Goal: Task Accomplishment & Management: Manage account settings

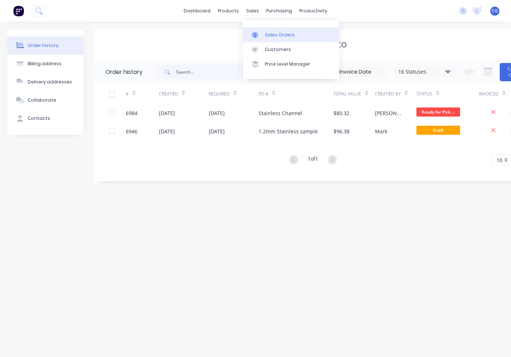
click at [291, 39] on link "Sales Orders" at bounding box center [291, 34] width 96 height 15
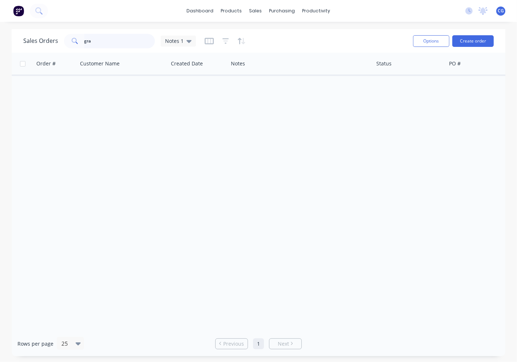
click at [108, 43] on input "gra" at bounding box center [119, 41] width 71 height 15
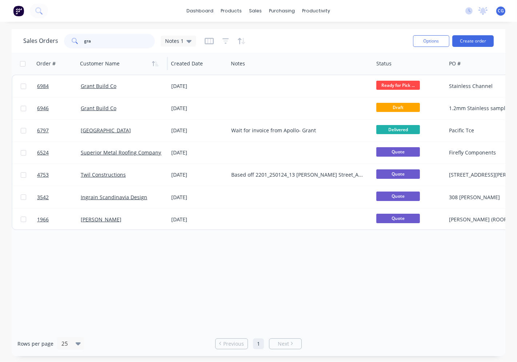
drag, startPoint x: 107, startPoint y: 43, endPoint x: 130, endPoint y: 60, distance: 28.8
click at [107, 43] on input "gra" at bounding box center [119, 41] width 71 height 15
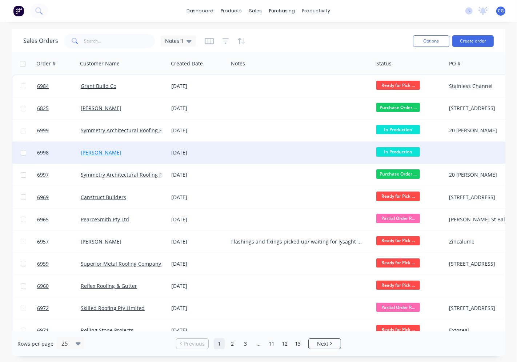
click at [110, 154] on link "[PERSON_NAME]" at bounding box center [101, 152] width 41 height 7
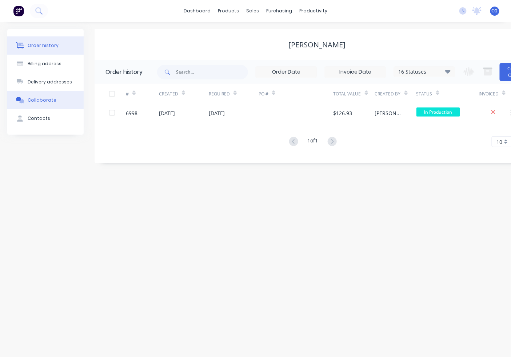
click at [49, 99] on div "Collaborate" at bounding box center [42, 100] width 29 height 7
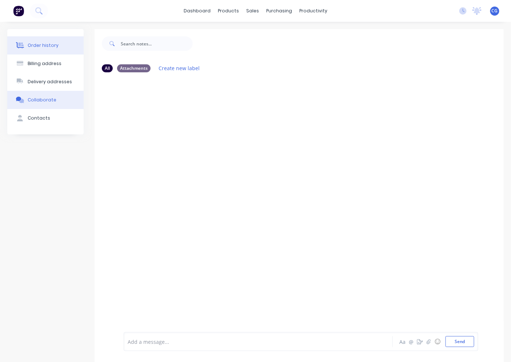
click at [39, 41] on button "Order history" at bounding box center [45, 45] width 76 height 18
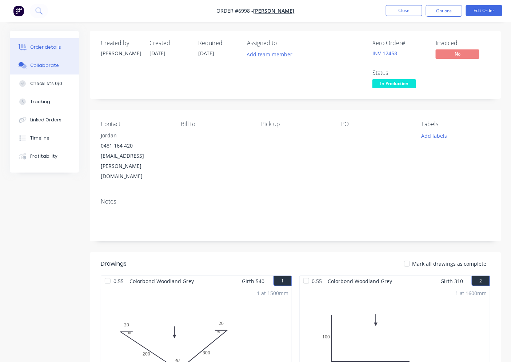
click at [49, 66] on div "Collaborate" at bounding box center [44, 65] width 29 height 7
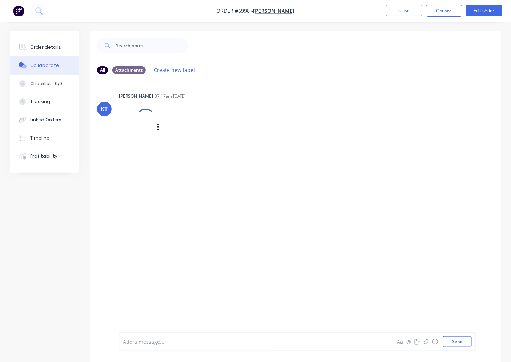
click at [0, 0] on img at bounding box center [0, 0] width 0 height 0
click at [53, 51] on button "Order details" at bounding box center [44, 47] width 69 height 18
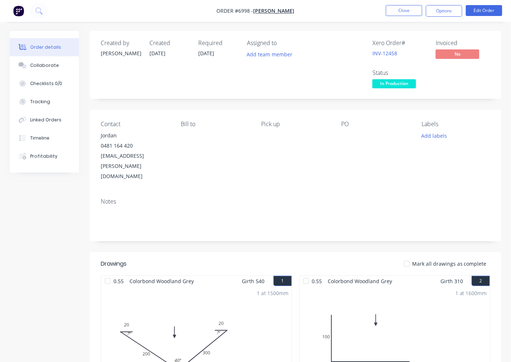
click at [413, 84] on span "In Production" at bounding box center [395, 83] width 44 height 9
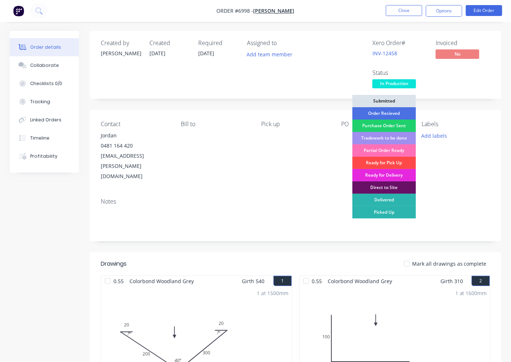
click at [404, 163] on div "Ready for Pick Up" at bounding box center [385, 163] width 64 height 12
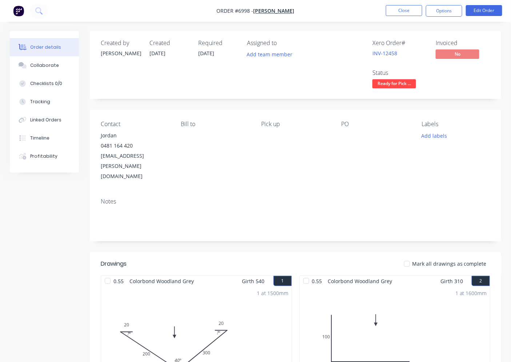
click at [414, 257] on div at bounding box center [407, 264] width 15 height 15
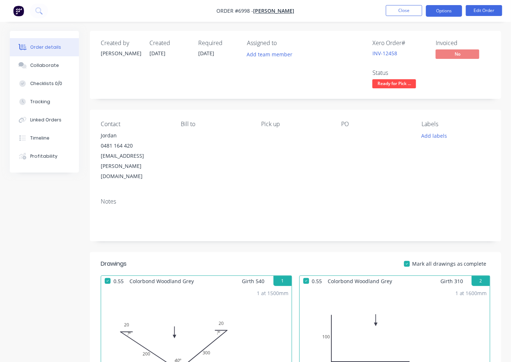
click at [447, 9] on button "Options" at bounding box center [444, 11] width 36 height 12
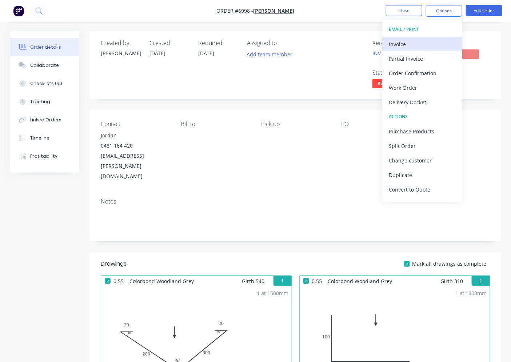
click at [434, 42] on div "Invoice" at bounding box center [422, 44] width 67 height 11
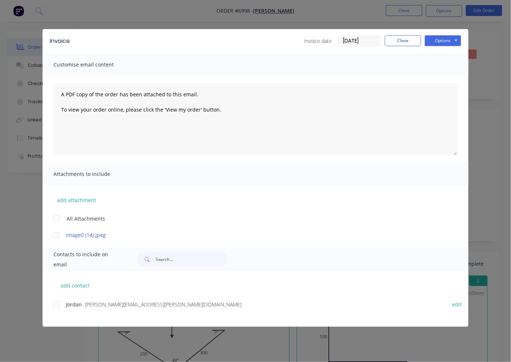
drag, startPoint x: 55, startPoint y: 303, endPoint x: 238, endPoint y: 222, distance: 200.4
click at [70, 304] on div "Jordan - [EMAIL_ADDRESS][PERSON_NAME][DOMAIN_NAME] edit" at bounding box center [260, 305] width 415 height 10
click at [56, 305] on div at bounding box center [56, 305] width 15 height 15
drag, startPoint x: 442, startPoint y: 35, endPoint x: 442, endPoint y: 47, distance: 12.0
click at [442, 37] on button "Options" at bounding box center [443, 40] width 36 height 11
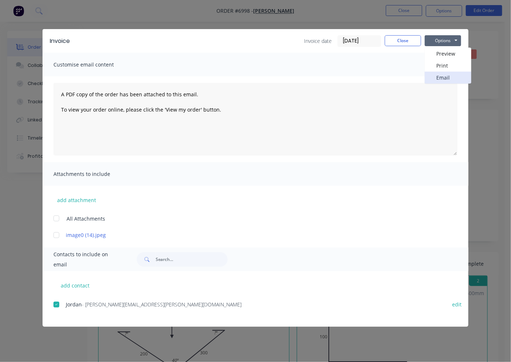
click at [446, 76] on button "Email" at bounding box center [448, 78] width 47 height 12
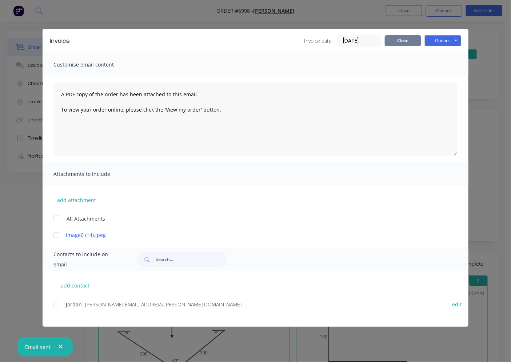
click at [393, 35] on button "Close" at bounding box center [403, 40] width 36 height 11
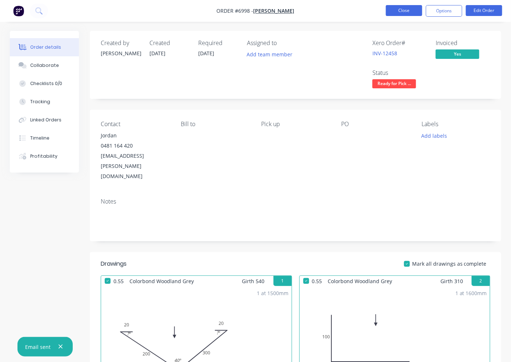
click at [406, 15] on button "Close" at bounding box center [404, 10] width 36 height 11
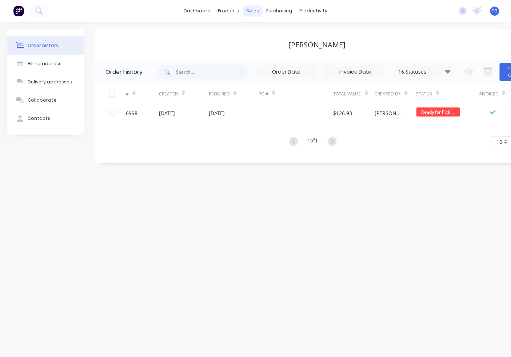
click at [257, 11] on div "sales" at bounding box center [253, 10] width 20 height 11
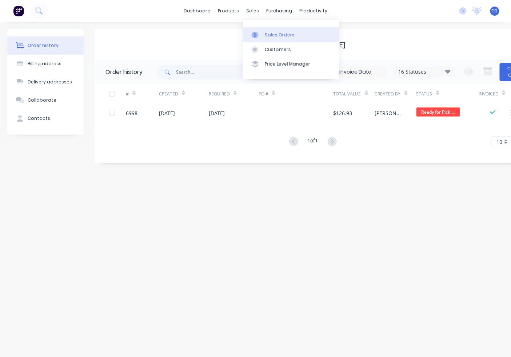
click at [274, 36] on div "Sales Orders" at bounding box center [280, 35] width 30 height 7
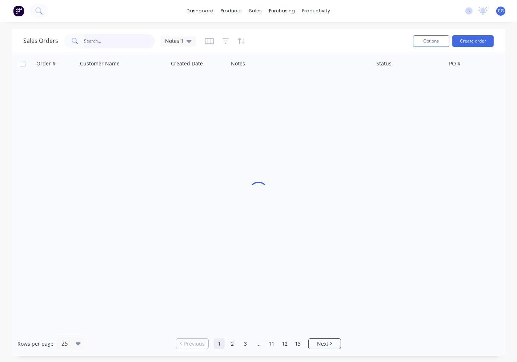
click at [97, 43] on input "text" at bounding box center [119, 41] width 71 height 15
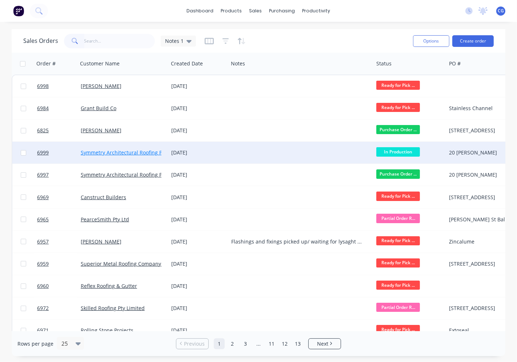
click at [138, 155] on link "Symmetry Architectural Roofing Pty Ltd" at bounding box center [128, 152] width 95 height 7
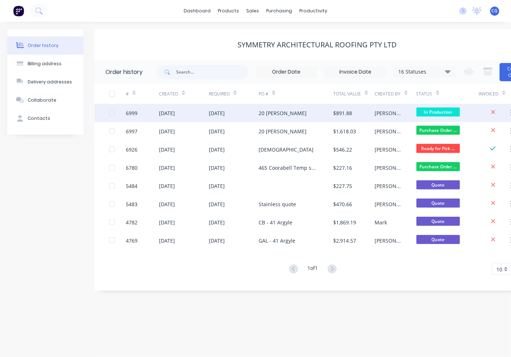
click at [362, 117] on div "$891.88" at bounding box center [354, 113] width 41 height 18
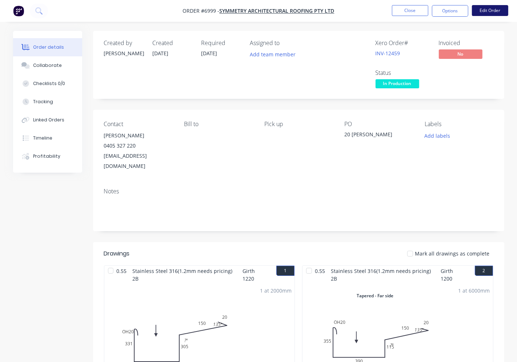
click at [472, 12] on button "Edit Order" at bounding box center [490, 10] width 36 height 11
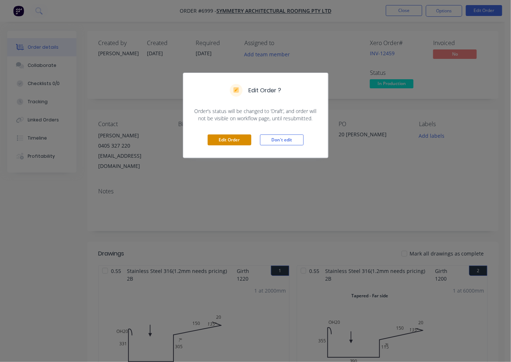
click at [234, 141] on button "Edit Order" at bounding box center [230, 140] width 44 height 11
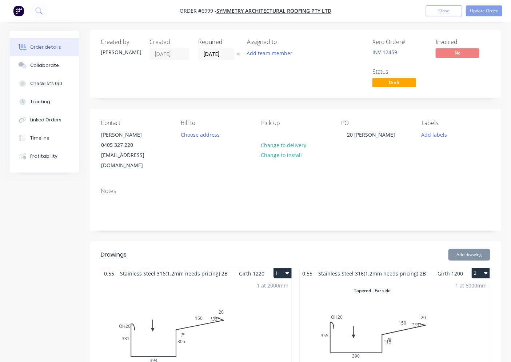
scroll to position [202, 0]
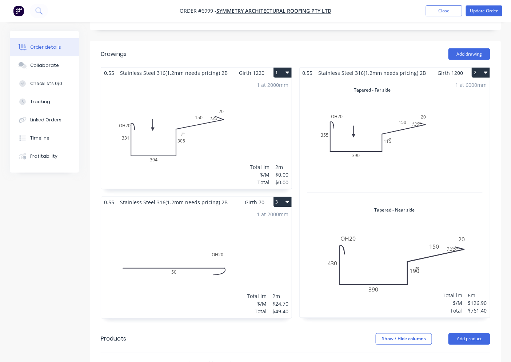
click at [263, 128] on div "1 at 2000mm Total lm $/M Total 2m $0.00 $0.00" at bounding box center [196, 133] width 191 height 111
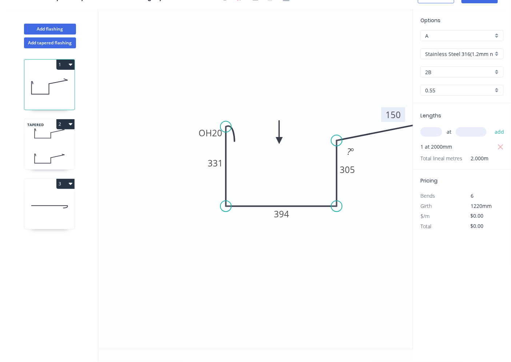
click at [397, 119] on tspan "150" at bounding box center [393, 115] width 15 height 12
click at [352, 266] on icon "0 OH 20 331 394 305 140 20 ? º 135 º" at bounding box center [255, 179] width 315 height 340
click at [394, 115] on tspan "140" at bounding box center [393, 115] width 15 height 12
click at [383, 213] on icon "0 OH 20 331 394 305 130 20 ? º 135 º" at bounding box center [255, 179] width 315 height 340
type input "$122.50"
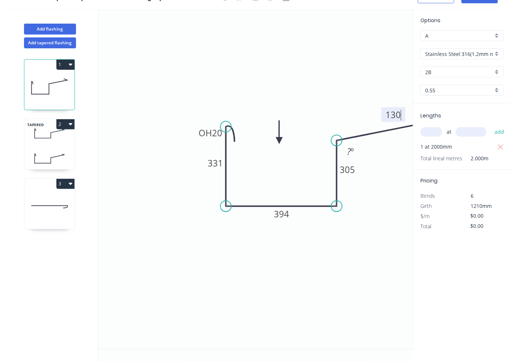
type input "$245.00"
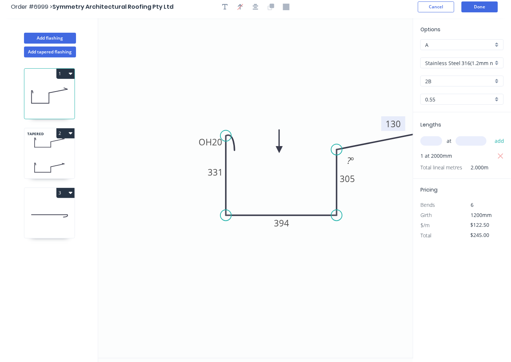
scroll to position [0, 0]
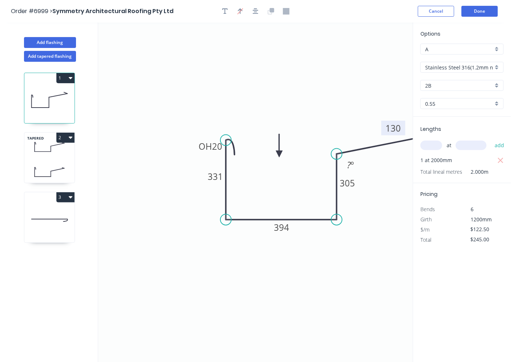
drag, startPoint x: 230, startPoint y: 13, endPoint x: 228, endPoint y: 20, distance: 7.1
click at [229, 13] on button "button" at bounding box center [225, 11] width 11 height 11
click at [261, 92] on textarea at bounding box center [272, 91] width 59 height 27
drag, startPoint x: 272, startPoint y: 74, endPoint x: 273, endPoint y: 46, distance: 28.0
click at [273, 46] on rect at bounding box center [272, 46] width 3 height 3
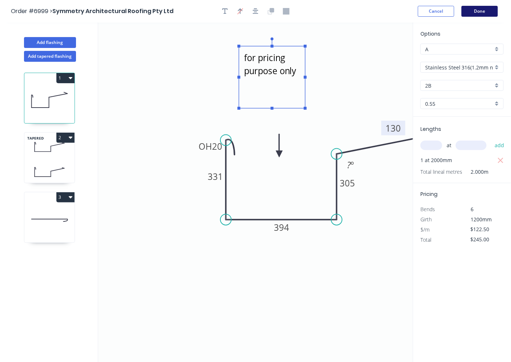
type textarea "for pricing purpose only"
click at [480, 10] on button "Done" at bounding box center [480, 11] width 36 height 11
click at [481, 13] on button "Done" at bounding box center [480, 11] width 36 height 11
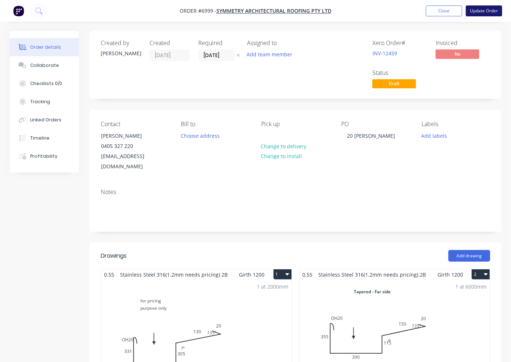
click at [484, 7] on button "Update Order" at bounding box center [484, 10] width 36 height 11
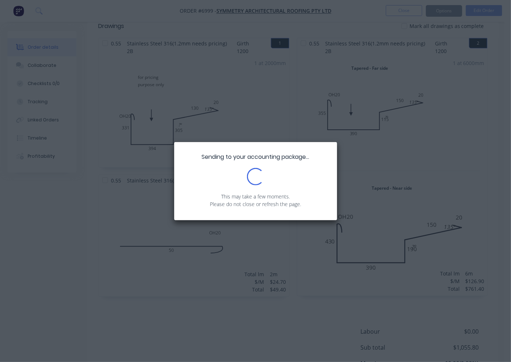
scroll to position [270, 0]
